Goal: Transaction & Acquisition: Purchase product/service

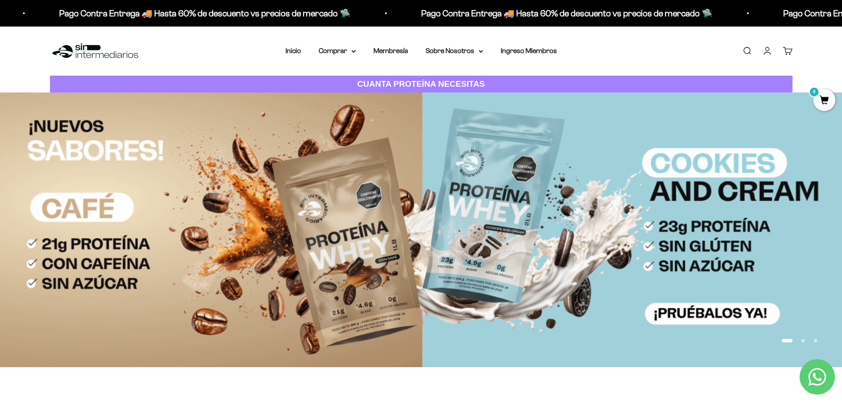
click at [772, 54] on link "Iniciar sesión" at bounding box center [768, 51] width 10 height 10
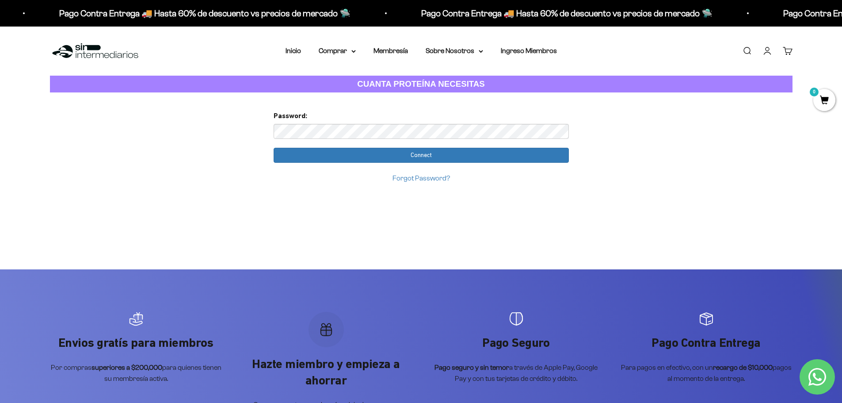
click at [274, 148] on input "Connect" at bounding box center [421, 155] width 295 height 15
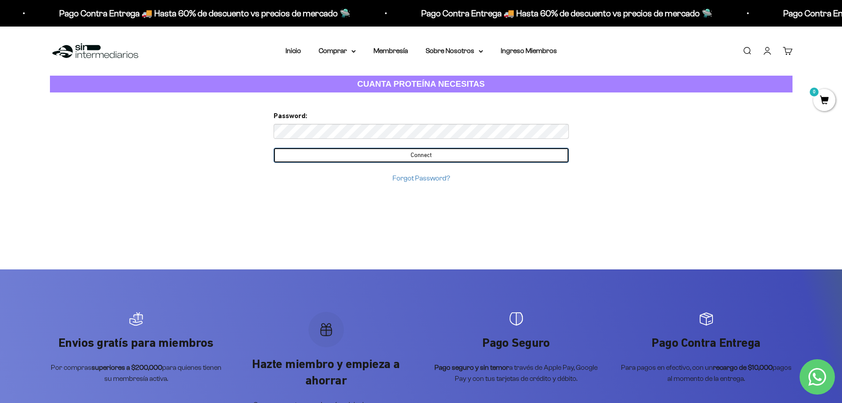
click at [424, 153] on input "Connect" at bounding box center [421, 155] width 295 height 15
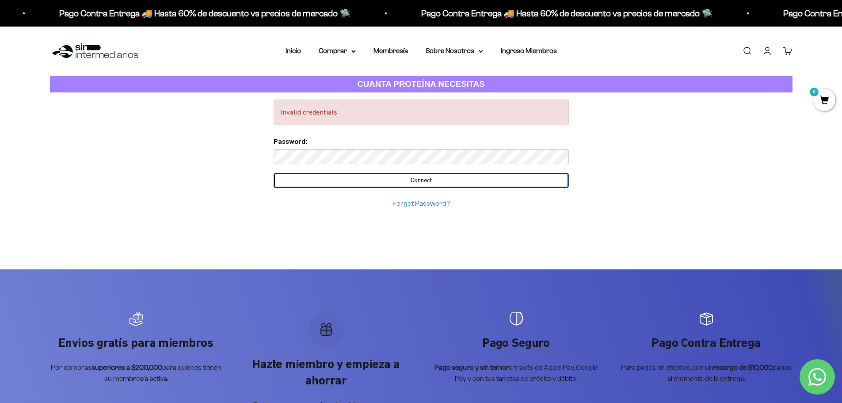
click at [434, 178] on input "Connect" at bounding box center [421, 180] width 295 height 15
click at [409, 180] on input "Connect" at bounding box center [421, 180] width 295 height 15
click at [440, 179] on input "Connect" at bounding box center [421, 180] width 295 height 15
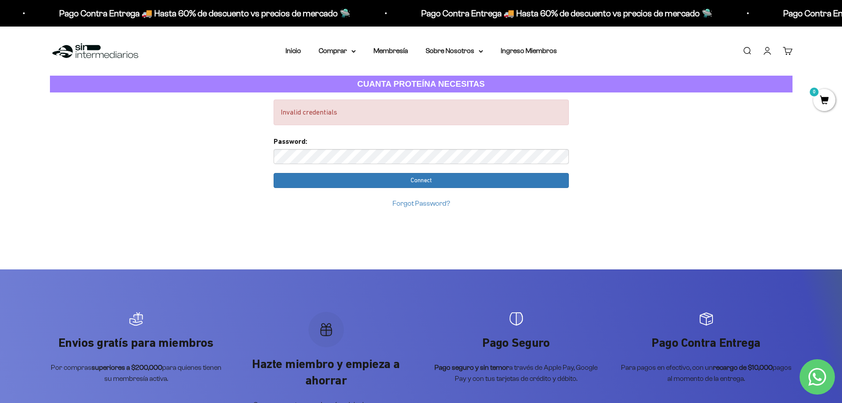
click at [430, 203] on link "Forgot Password?" at bounding box center [421, 203] width 57 height 8
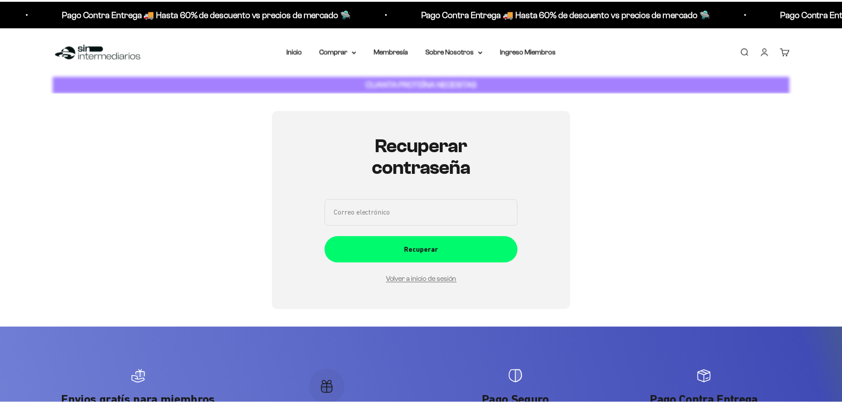
scroll to position [99, 0]
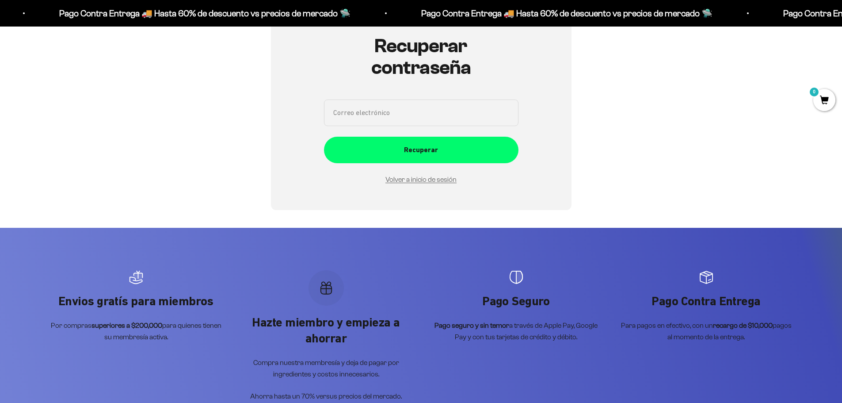
click at [366, 111] on input "Correo electrónico" at bounding box center [421, 112] width 195 height 27
type input "adrival99@gmail.com"
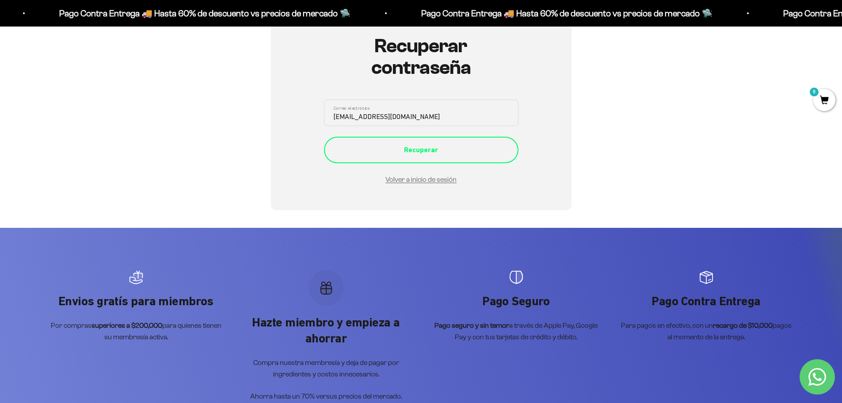
click at [435, 149] on div "Recuperar" at bounding box center [421, 149] width 159 height 11
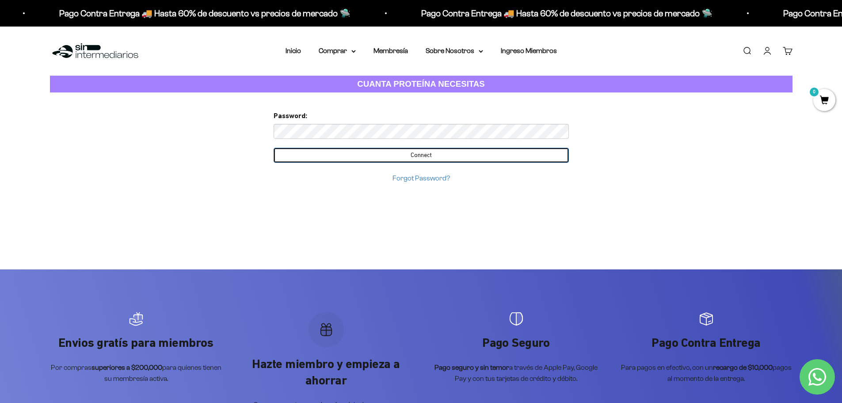
click at [417, 155] on input "Connect" at bounding box center [421, 155] width 295 height 15
click at [439, 156] on form "Password: Connect Forgot Password?" at bounding box center [421, 146] width 295 height 73
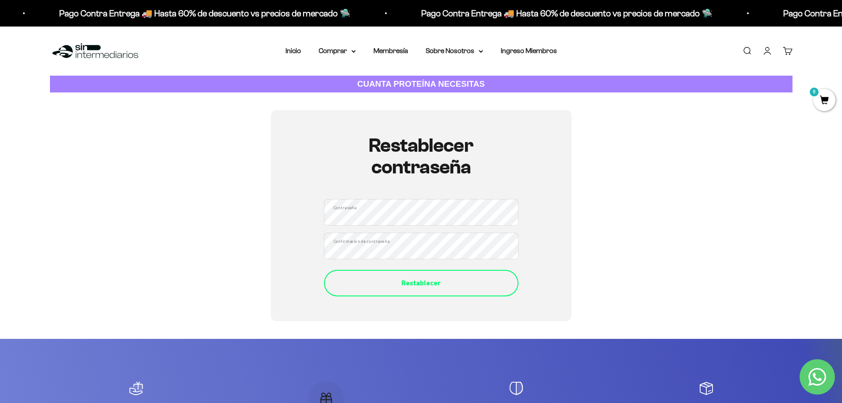
click at [414, 284] on div "Restablecer" at bounding box center [421, 282] width 159 height 11
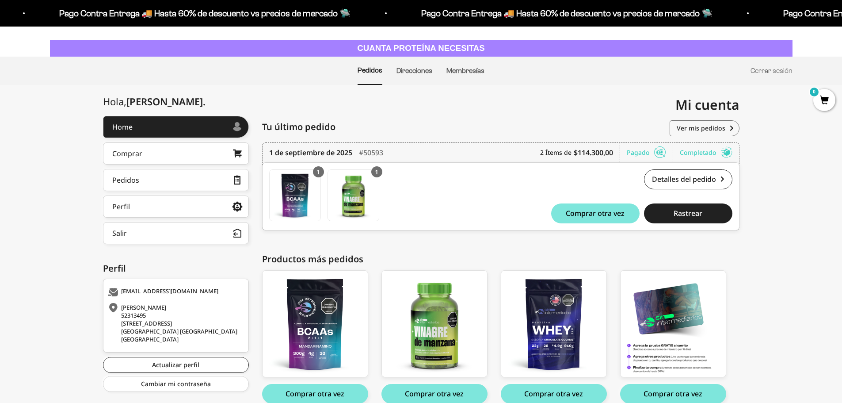
scroll to position [79, 0]
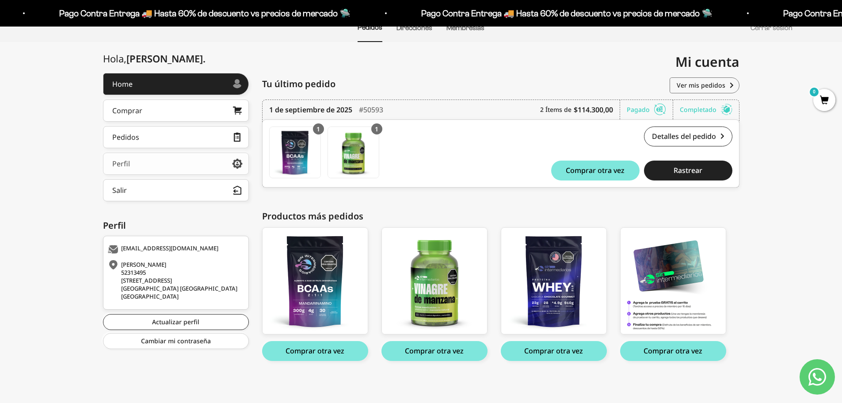
click at [153, 164] on link "Perfil" at bounding box center [176, 164] width 146 height 22
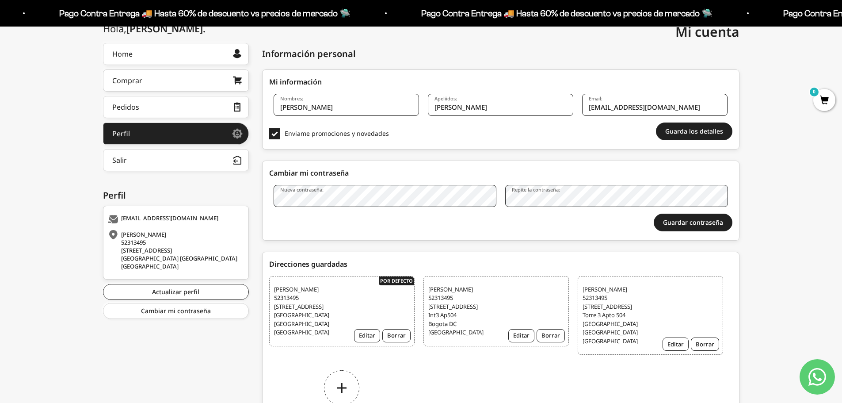
scroll to position [133, 0]
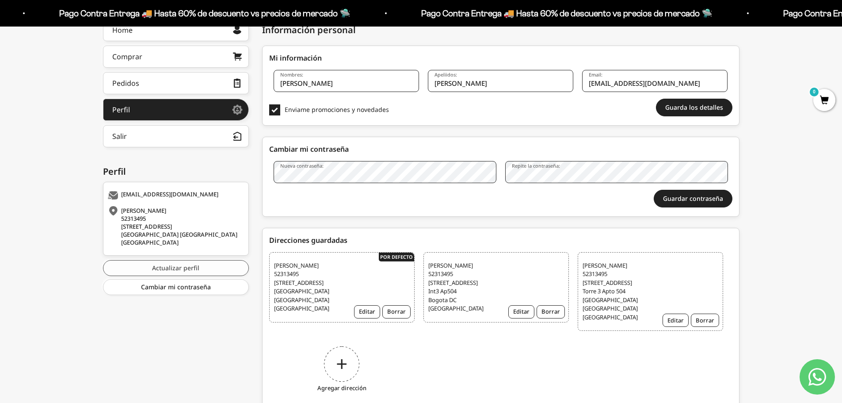
click at [176, 270] on link "Actualizar perfil" at bounding box center [176, 268] width 146 height 16
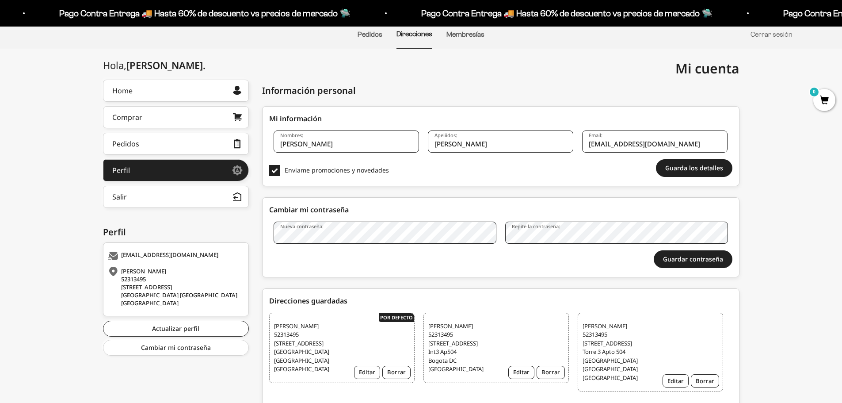
scroll to position [174, 0]
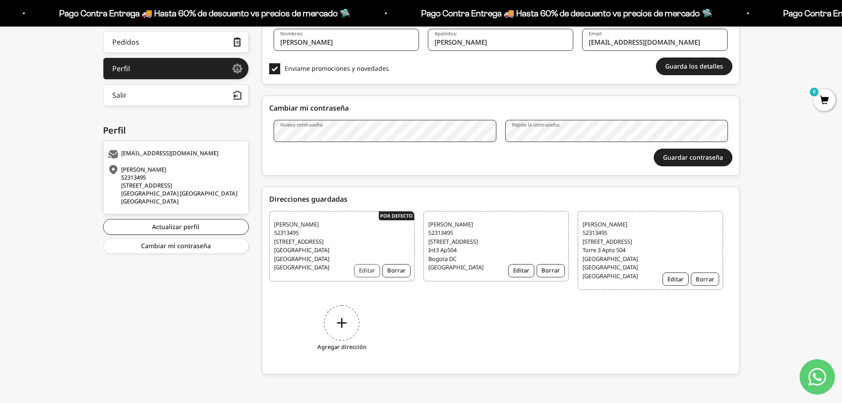
click at [368, 267] on button "Editar" at bounding box center [367, 270] width 26 height 13
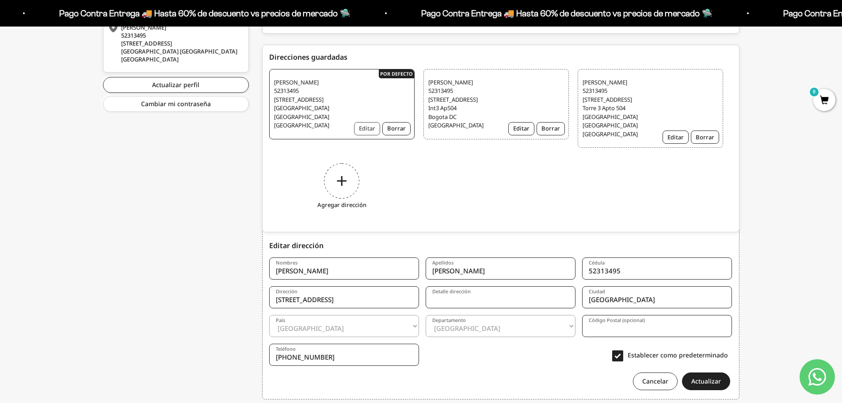
scroll to position [345, 0]
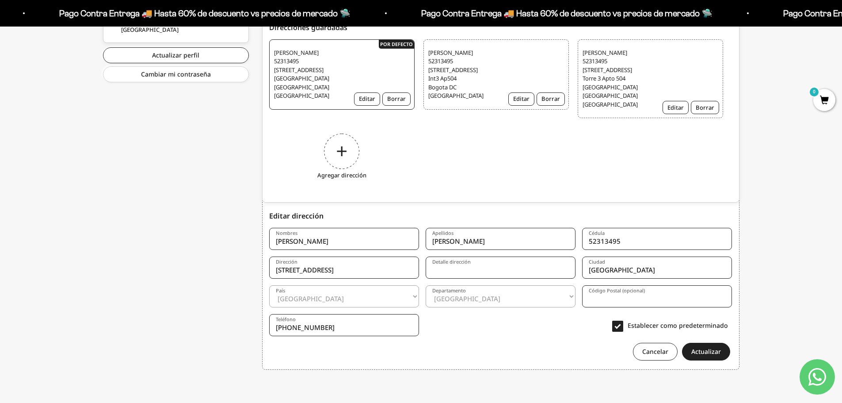
click at [365, 275] on input "Av La Esperanza #69B-38" at bounding box center [344, 267] width 150 height 22
type input "A"
type input "Cl 23C No. 69D 24"
click at [466, 272] on input "Detalle dirección" at bounding box center [501, 267] width 150 height 22
type input "Int 3 Ap 504"
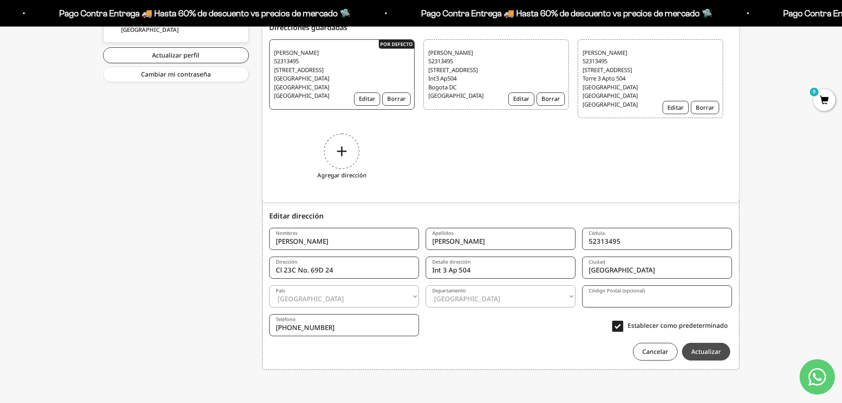
click at [702, 354] on button "Actualizar" at bounding box center [706, 352] width 48 height 18
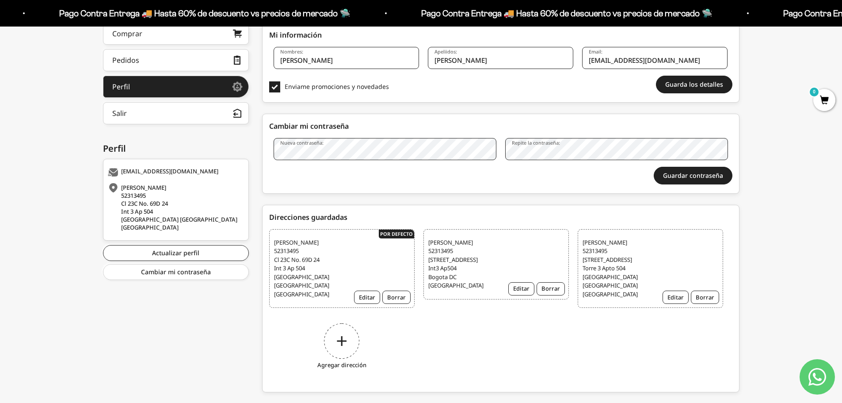
scroll to position [174, 0]
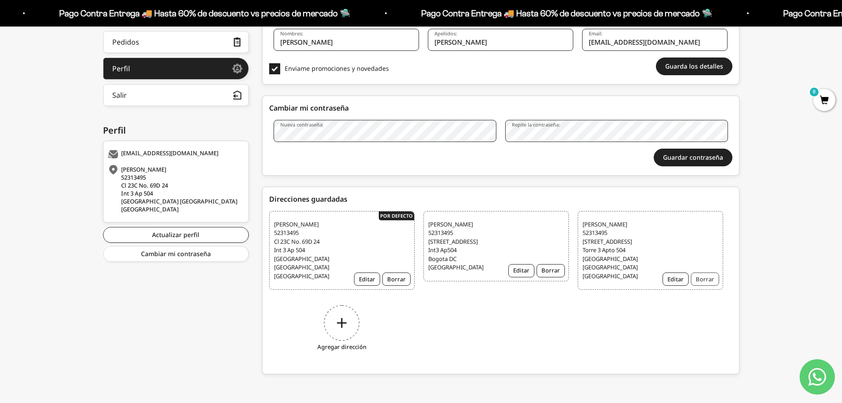
click at [711, 279] on button "Borrar" at bounding box center [705, 278] width 28 height 13
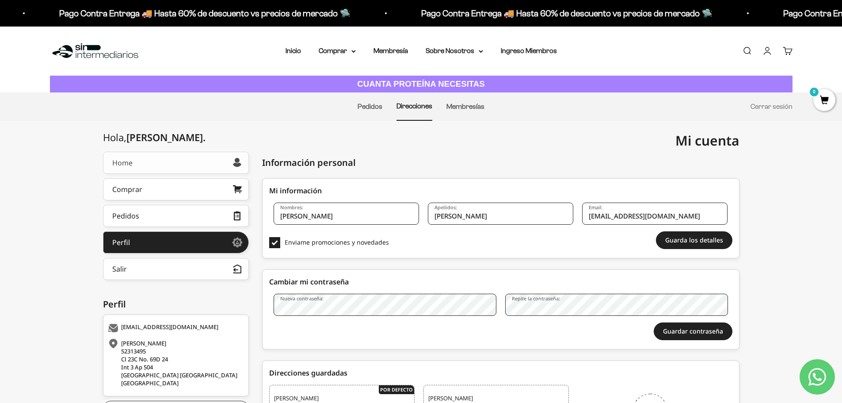
click at [138, 166] on link "Home" at bounding box center [176, 163] width 146 height 22
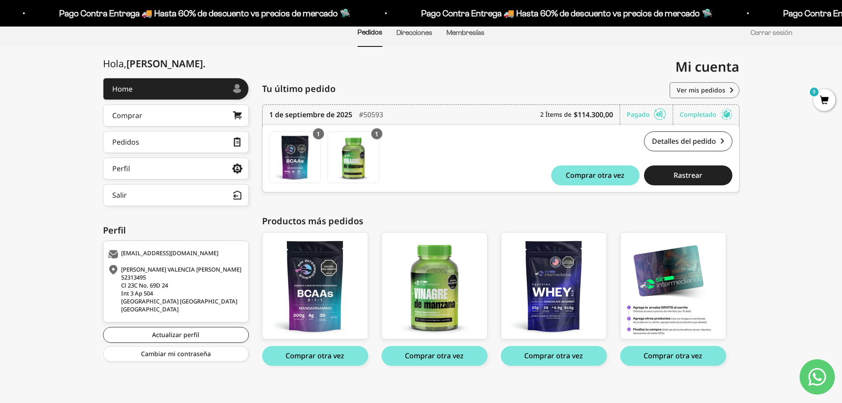
scroll to position [79, 0]
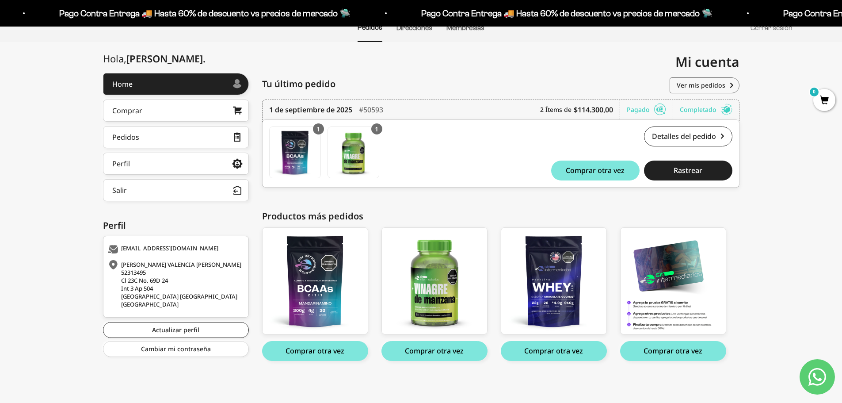
click at [783, 161] on div "[PERSON_NAME] . Home Comprar Pedidos Perfil Información personal Direcciones gu…" at bounding box center [421, 227] width 842 height 308
click at [787, 124] on div "[PERSON_NAME] . Home Comprar Pedidos Perfil Información personal Direcciones gu…" at bounding box center [421, 227] width 842 height 308
click at [568, 347] on button "Comprar otra vez" at bounding box center [554, 351] width 106 height 20
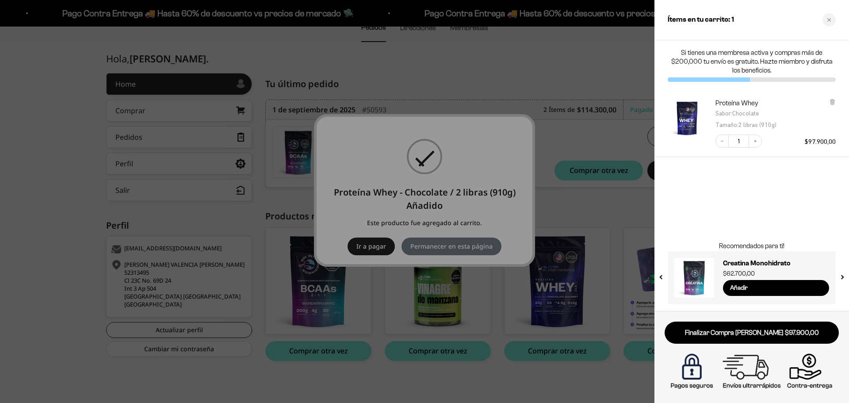
click at [479, 244] on div at bounding box center [424, 201] width 849 height 403
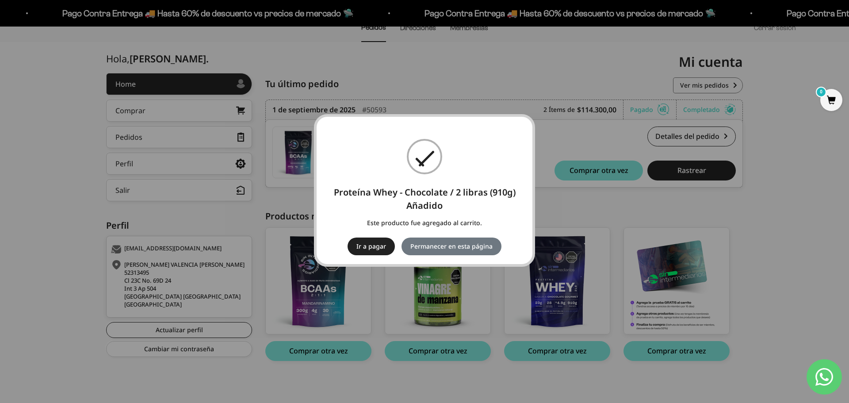
click at [479, 244] on button "Permanecer en esta página" at bounding box center [451, 246] width 100 height 18
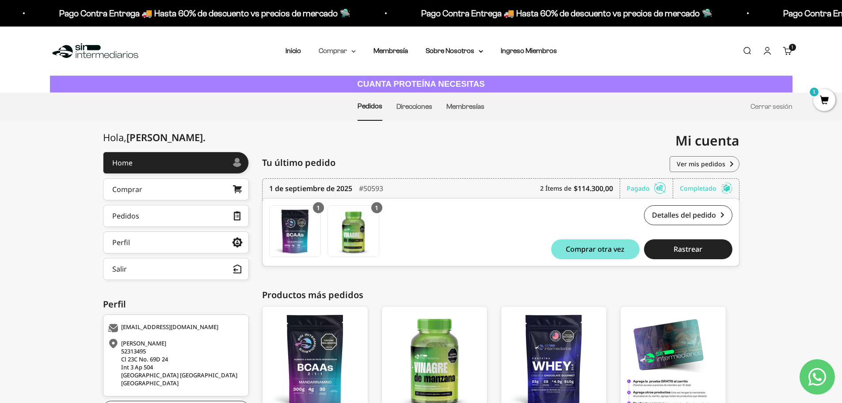
click at [332, 51] on summary "Comprar" at bounding box center [337, 50] width 37 height 11
click at [361, 132] on span "Todos Los Productos" at bounding box center [356, 129] width 65 height 8
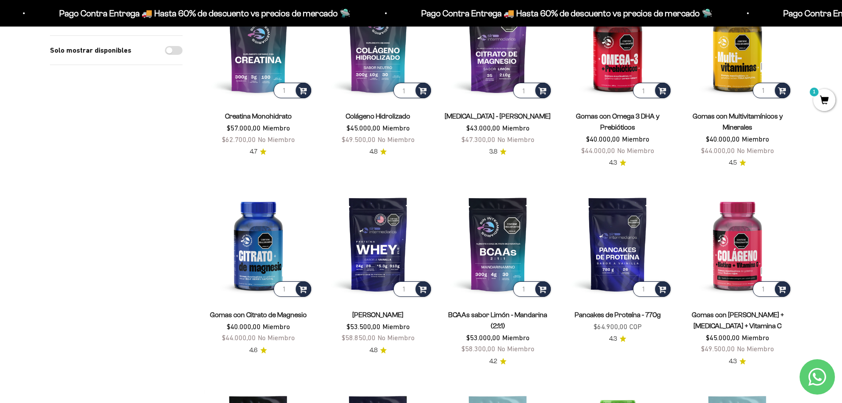
scroll to position [177, 0]
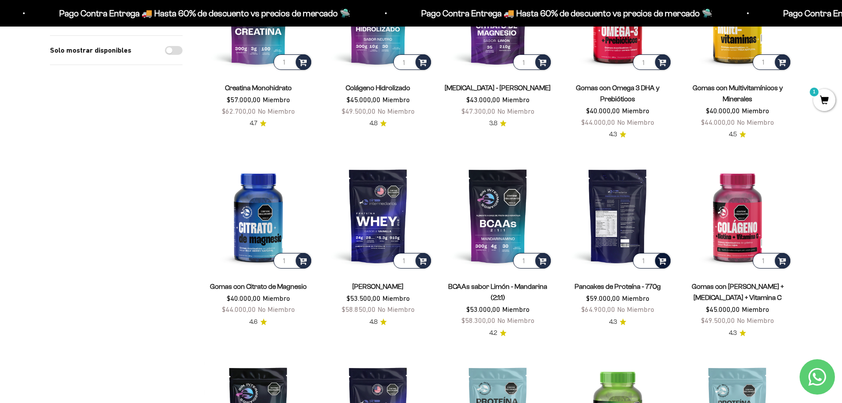
click at [660, 260] on span at bounding box center [662, 260] width 8 height 10
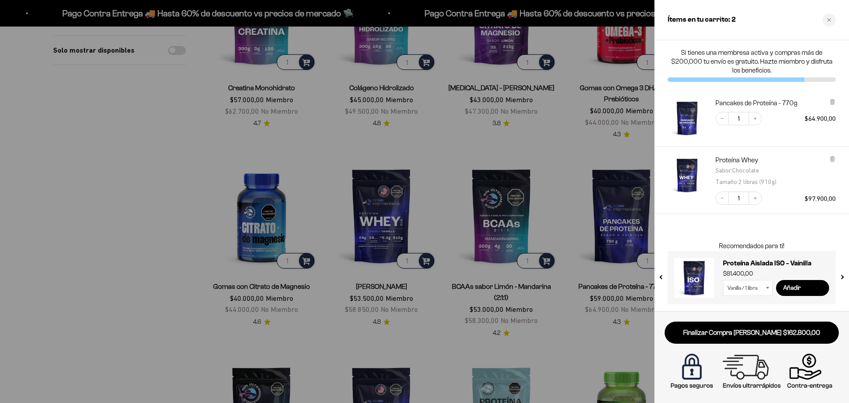
click at [744, 167] on span "Chocolate" at bounding box center [745, 170] width 27 height 7
click at [760, 288] on select "Vanilla / 1 libra Vanilla / 2 libras (910g)" at bounding box center [748, 288] width 50 height 16
click at [723, 280] on select "Vanilla / 1 libra Vanilla / 2 libras (910g)" at bounding box center [748, 288] width 50 height 16
click at [829, 158] on icon at bounding box center [832, 159] width 7 height 7
select select "42652938698961"
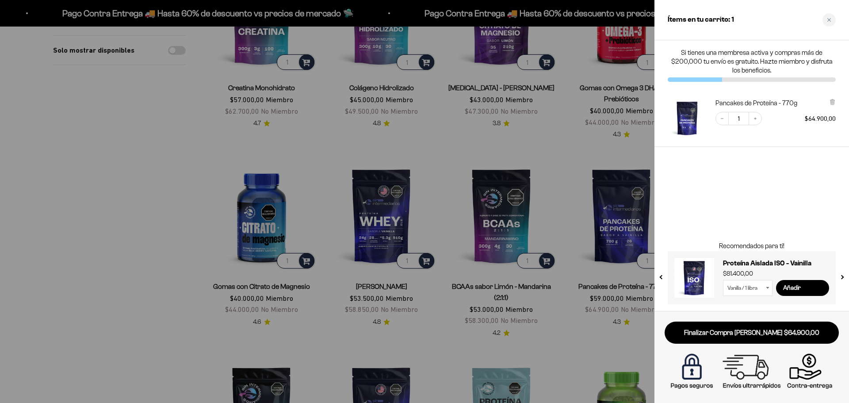
click at [547, 139] on div at bounding box center [424, 201] width 849 height 403
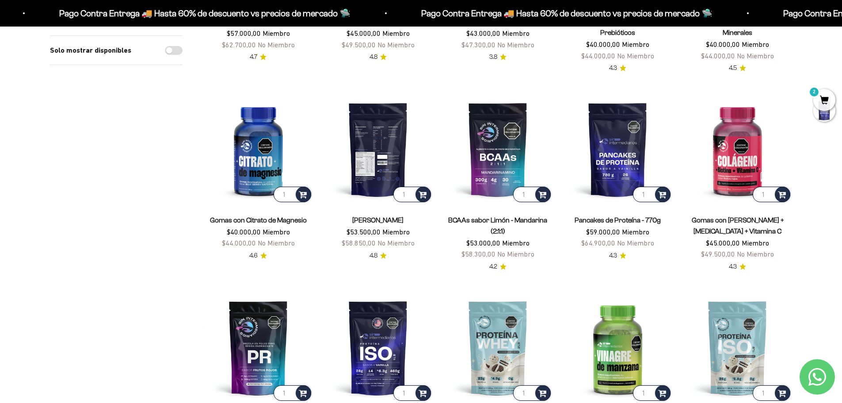
scroll to position [265, 0]
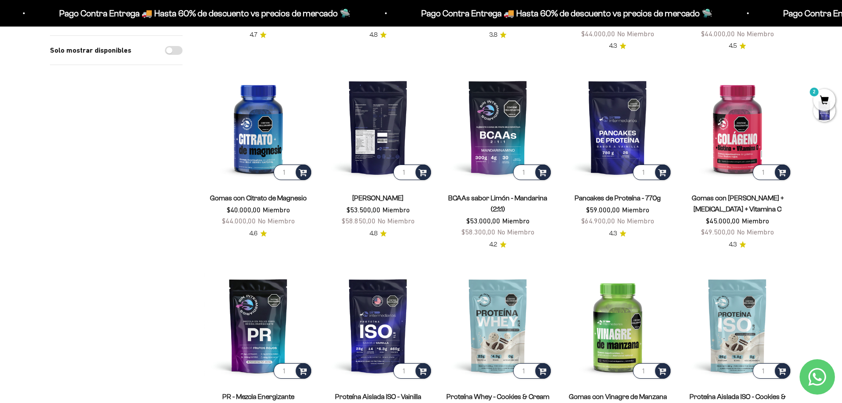
click at [373, 145] on img at bounding box center [378, 127] width 109 height 109
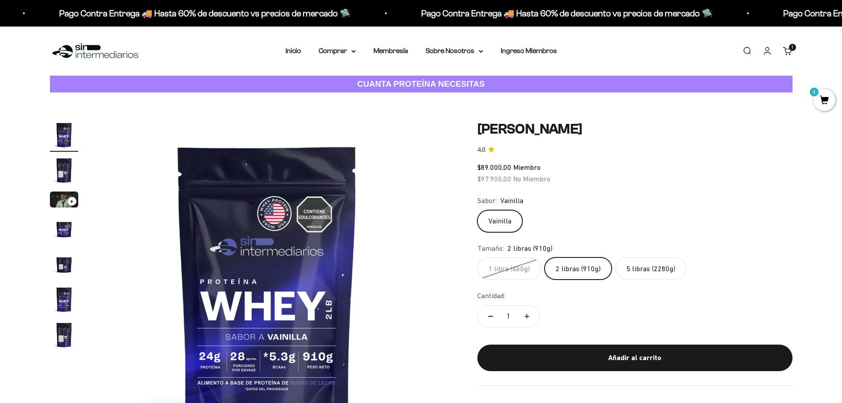
click at [580, 267] on label "2 libras (910g)" at bounding box center [578, 268] width 67 height 22
click at [478, 257] on input "2 libras (910g)" at bounding box center [477, 257] width 0 height 0
click at [580, 268] on label "2 libras (910g)" at bounding box center [578, 268] width 67 height 22
click at [478, 257] on input "2 libras (910g)" at bounding box center [477, 257] width 0 height 0
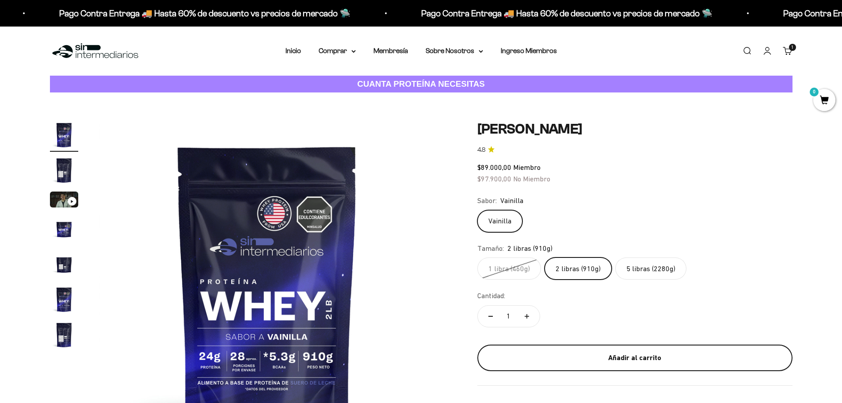
click at [624, 355] on div "Añadir al carrito" at bounding box center [635, 357] width 280 height 11
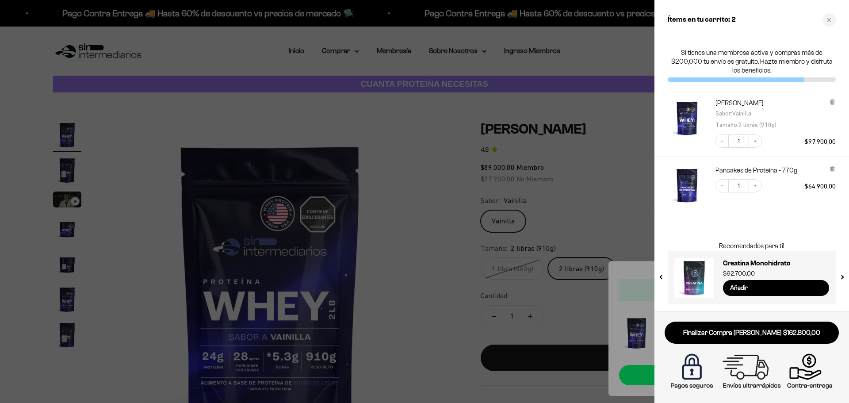
click at [604, 56] on div at bounding box center [424, 201] width 849 height 403
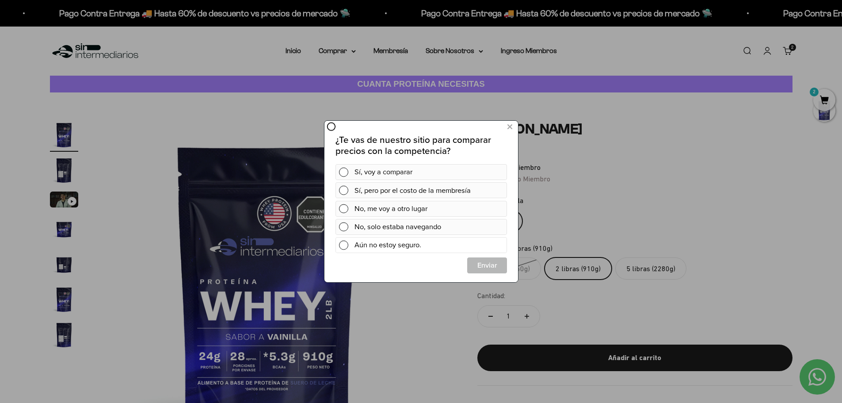
click at [344, 245] on span at bounding box center [343, 245] width 9 height 9
click at [490, 268] on span "Cerrar" at bounding box center [486, 265] width 39 height 16
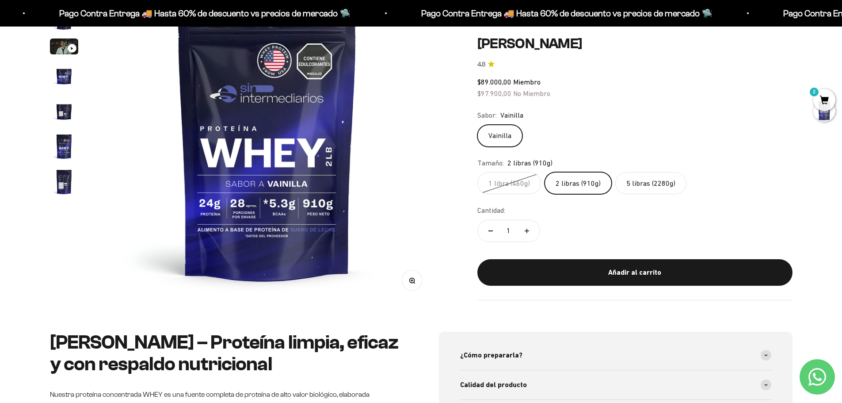
scroll to position [44, 0]
